Goal: Task Accomplishment & Management: Understand process/instructions

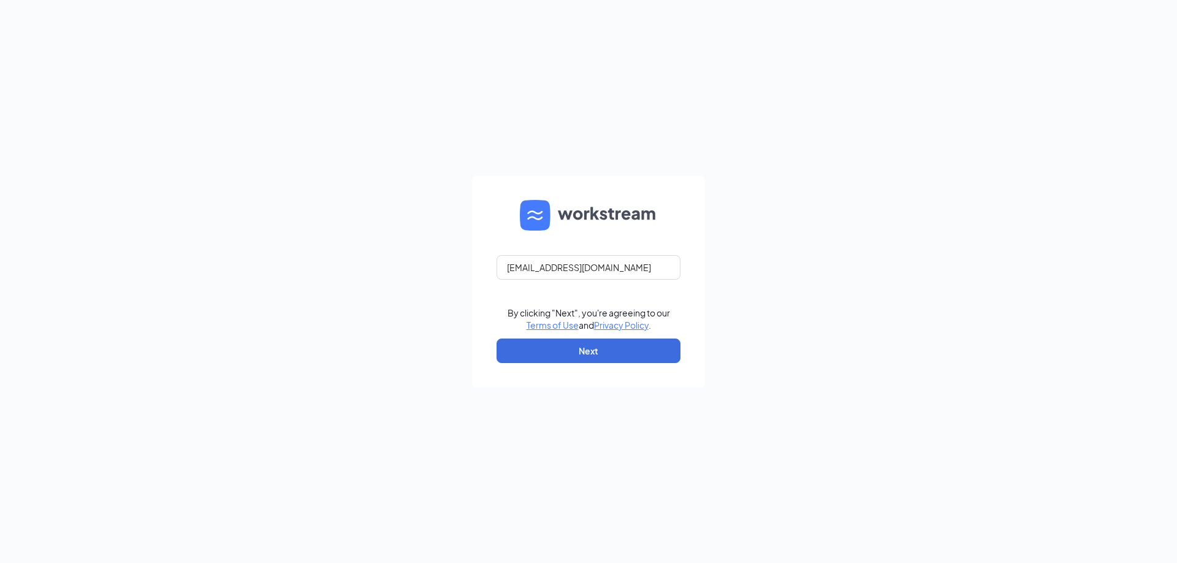
click at [571, 373] on form "jj-1037@att.net By clicking "Next", you're agreeing to our Terms of Use and Pri…" at bounding box center [588, 281] width 233 height 212
click at [571, 364] on form "jj-1037@att.net By clicking "Next", you're agreeing to our Terms of Use and Pri…" at bounding box center [588, 281] width 233 height 212
click at [567, 351] on button "Next" at bounding box center [589, 350] width 184 height 25
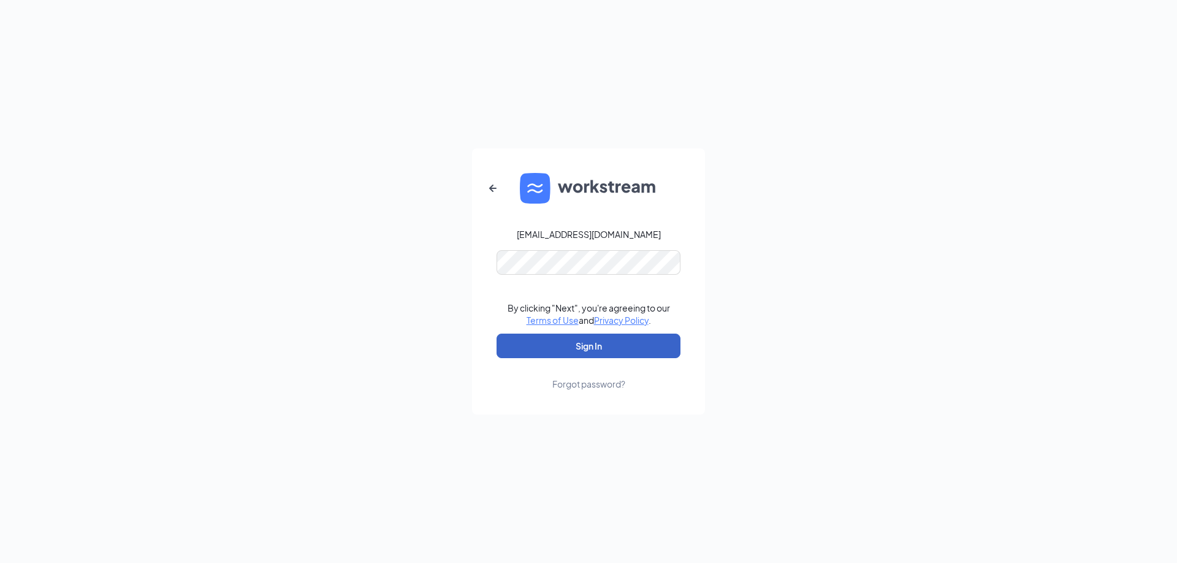
click at [567, 351] on button "Sign In" at bounding box center [589, 345] width 184 height 25
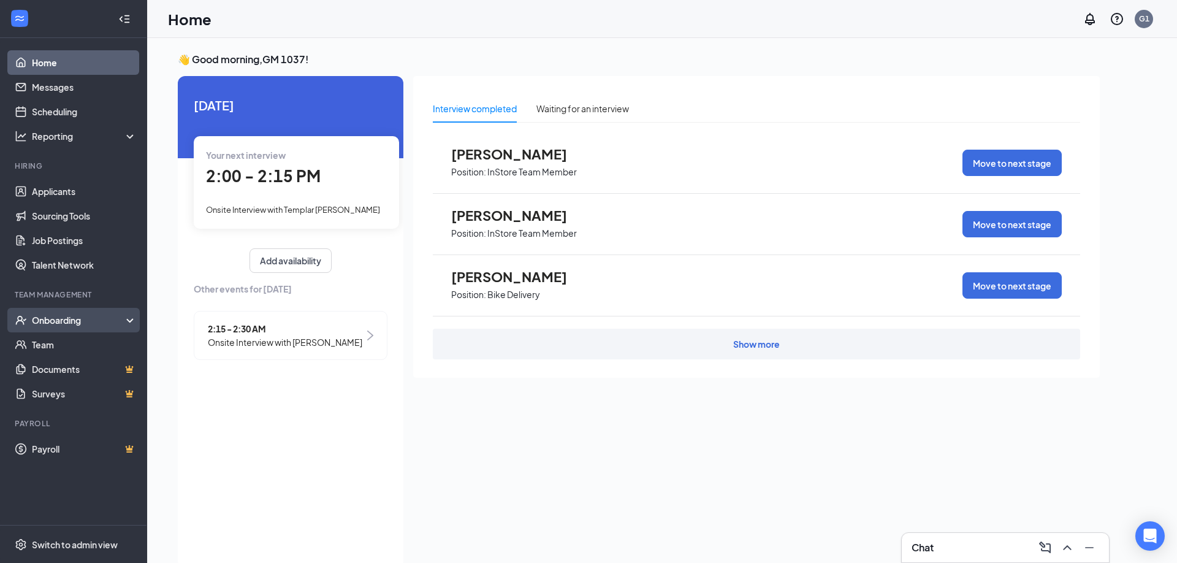
click at [88, 326] on div "Onboarding" at bounding box center [79, 320] width 94 height 12
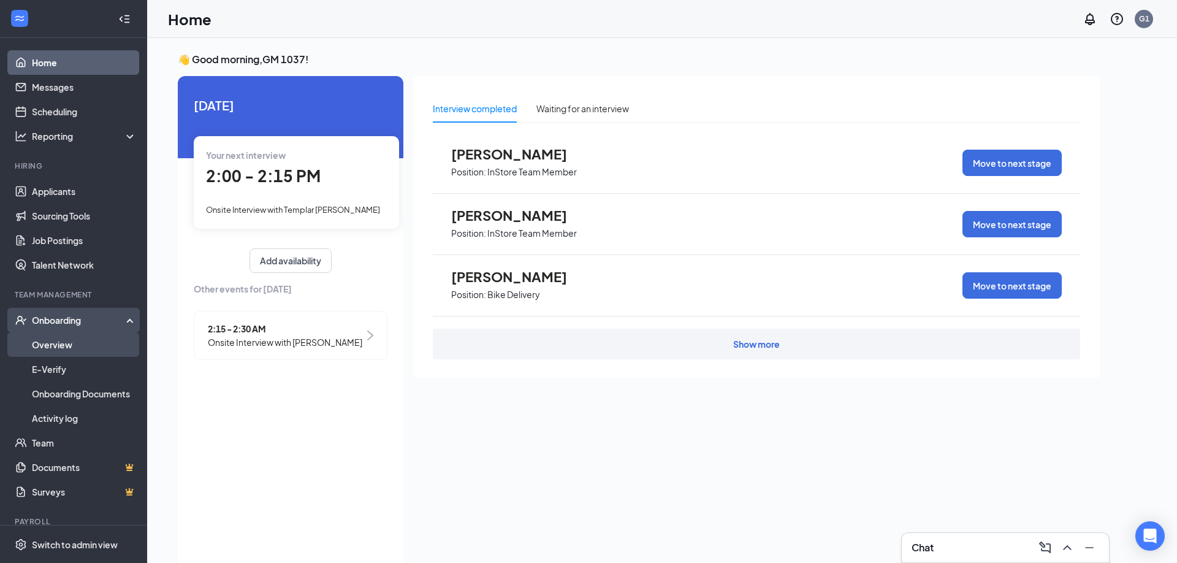
click at [75, 343] on link "Overview" at bounding box center [84, 344] width 105 height 25
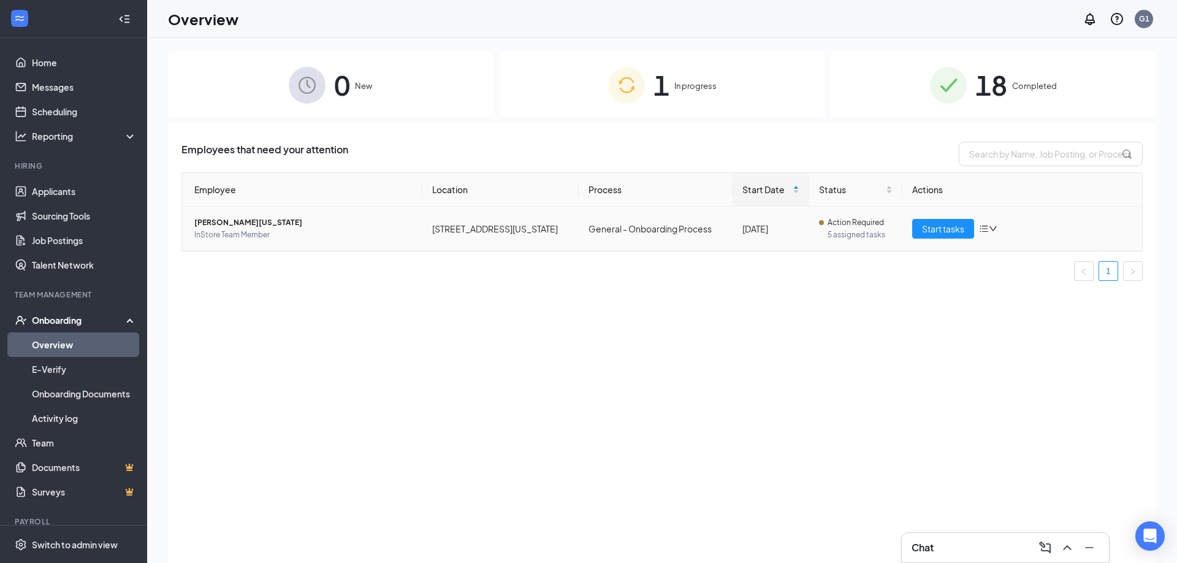
click at [834, 228] on span "Action Required" at bounding box center [856, 222] width 56 height 12
click at [949, 226] on span "Start tasks" at bounding box center [943, 228] width 42 height 13
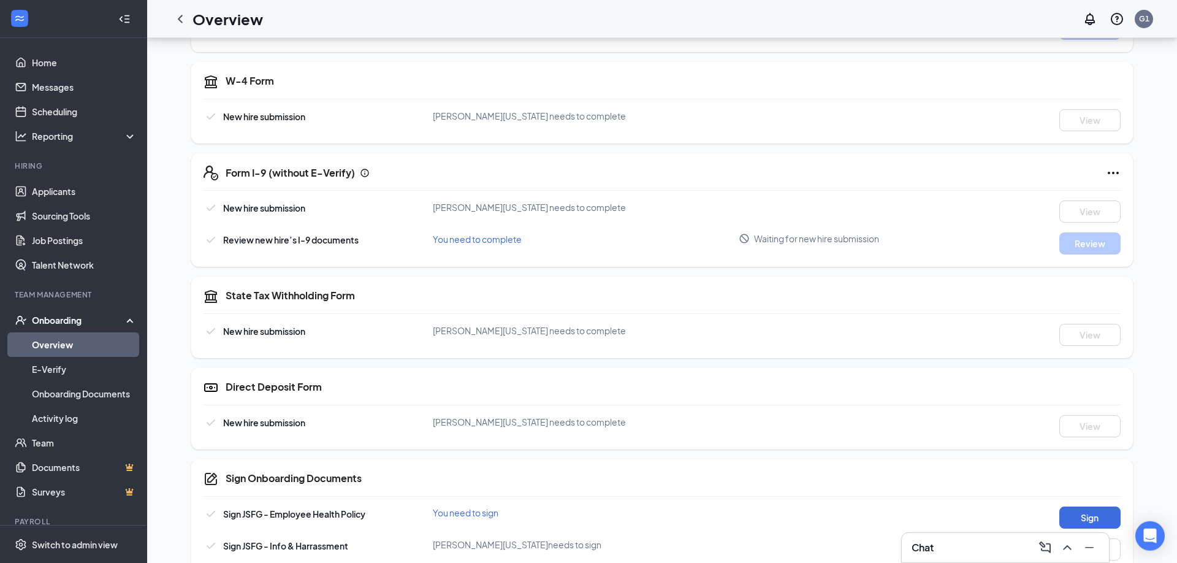
scroll to position [375, 0]
